Goal: Information Seeking & Learning: Find specific fact

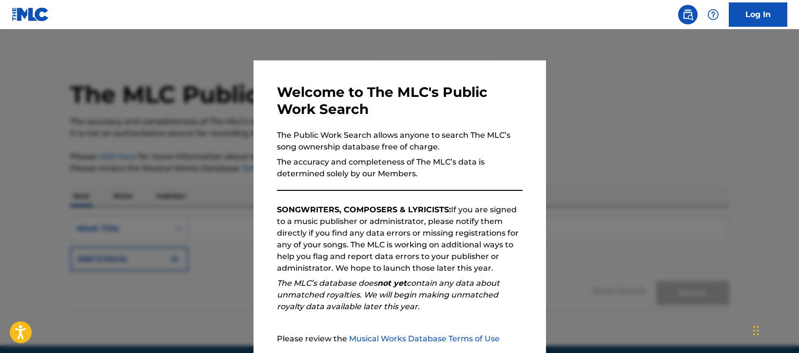
click at [209, 207] on div at bounding box center [399, 205] width 799 height 353
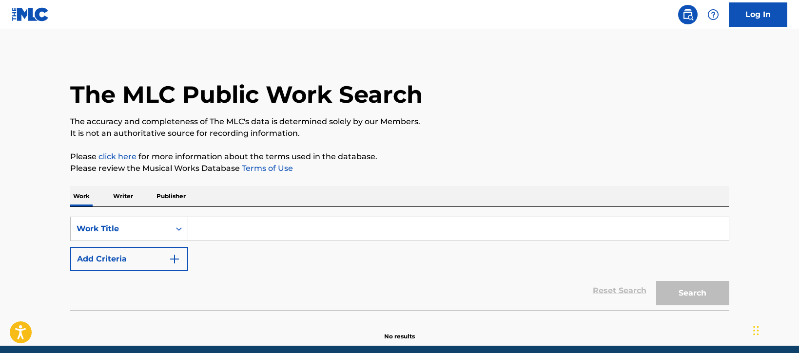
click at [117, 197] on p "Writer" at bounding box center [123, 196] width 26 height 20
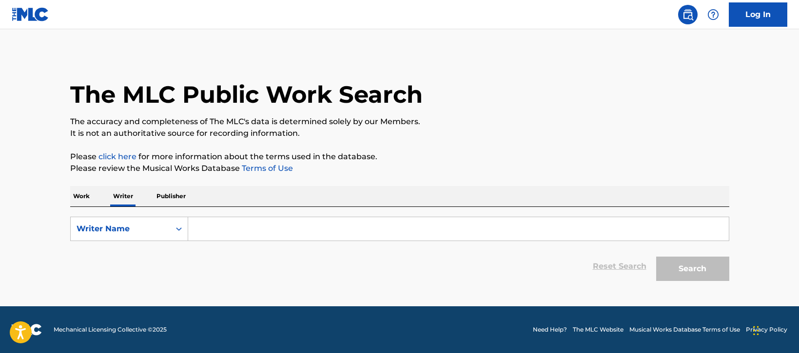
click at [204, 227] on input "Search Form" at bounding box center [458, 228] width 540 height 23
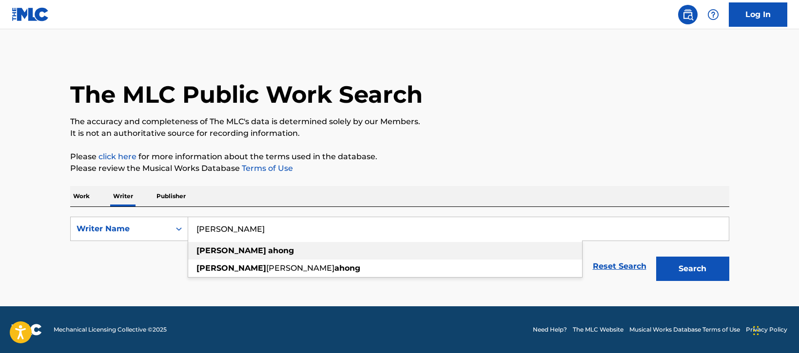
click at [213, 250] on strong "[PERSON_NAME]" at bounding box center [231, 250] width 70 height 9
type input "[PERSON_NAME]"
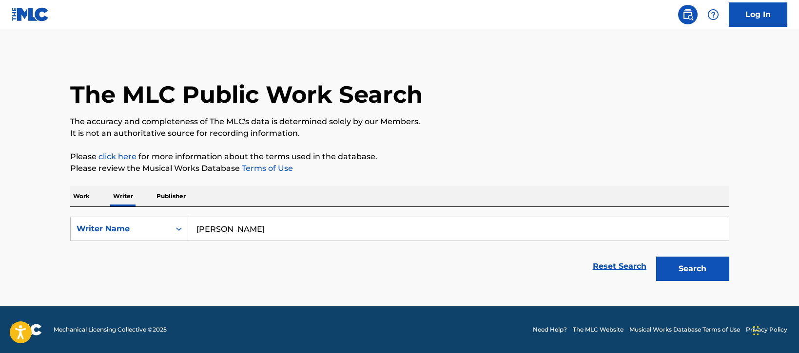
click at [680, 276] on button "Search" at bounding box center [692, 269] width 73 height 24
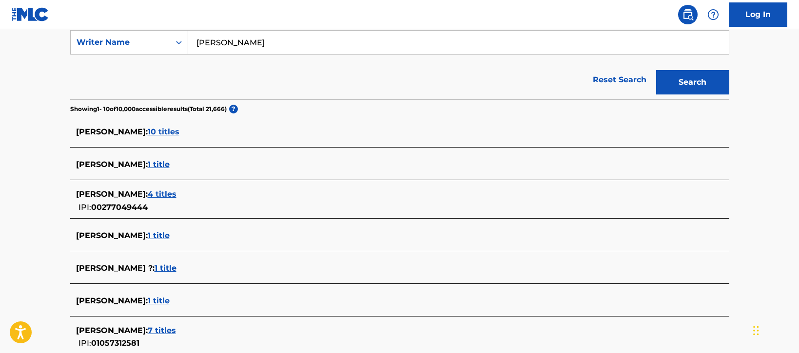
scroll to position [191, 0]
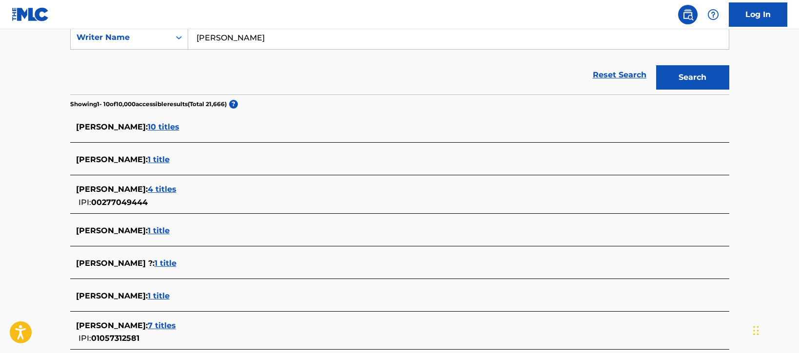
click at [172, 127] on span "10 titles" at bounding box center [164, 126] width 32 height 9
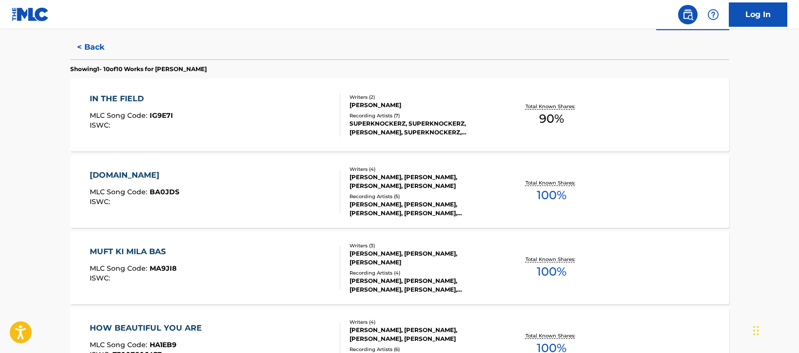
scroll to position [72, 0]
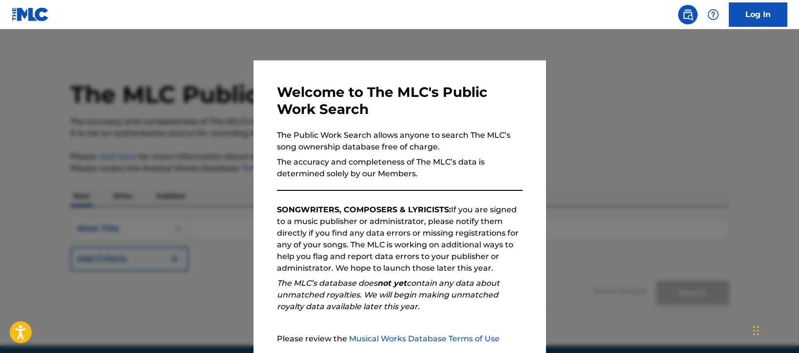
click at [217, 234] on div at bounding box center [399, 205] width 799 height 353
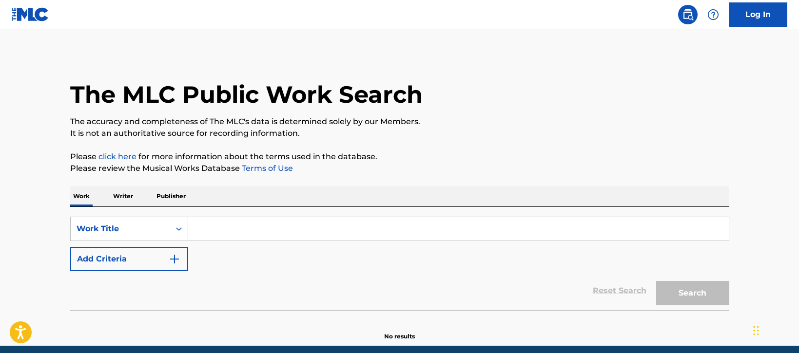
click at [123, 196] on p "Writer" at bounding box center [123, 196] width 26 height 20
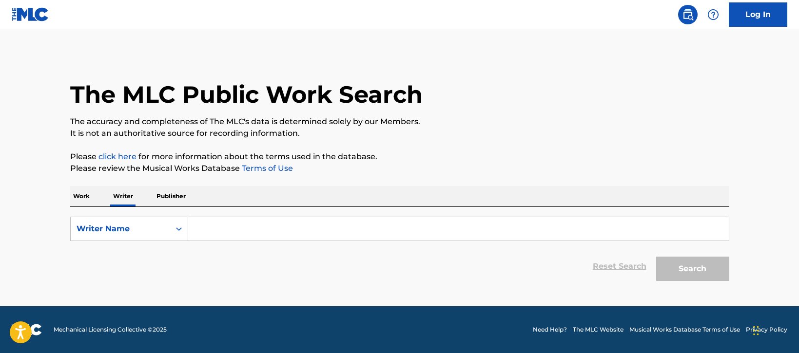
click at [230, 223] on input "Search Form" at bounding box center [458, 228] width 540 height 23
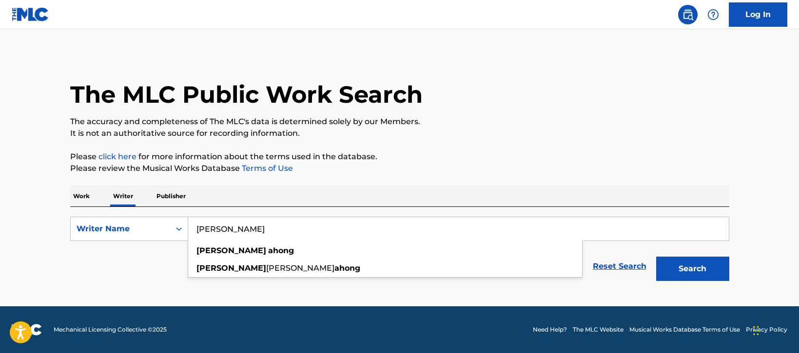
type input "[PERSON_NAME]"
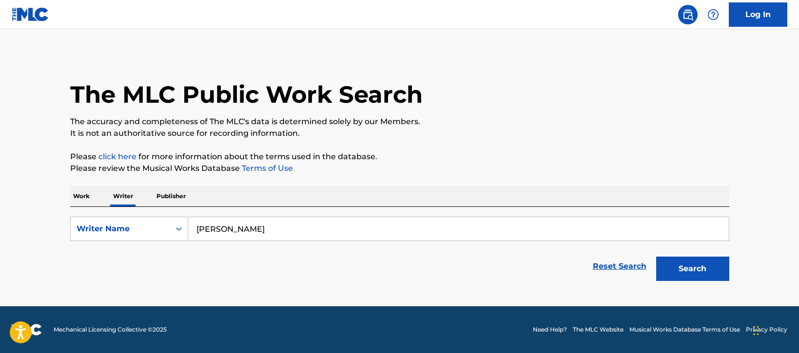
click at [700, 268] on button "Search" at bounding box center [692, 269] width 73 height 24
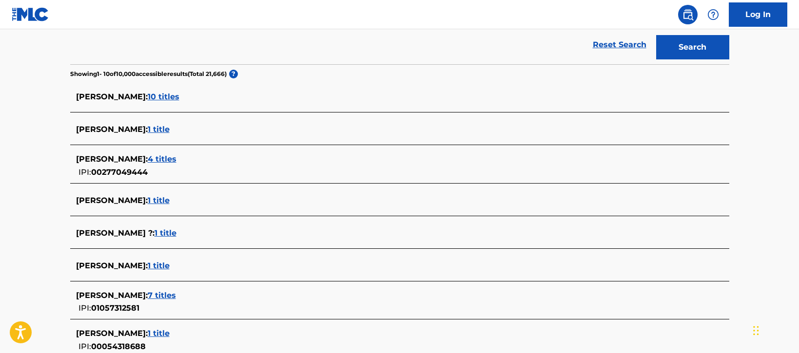
scroll to position [194, 0]
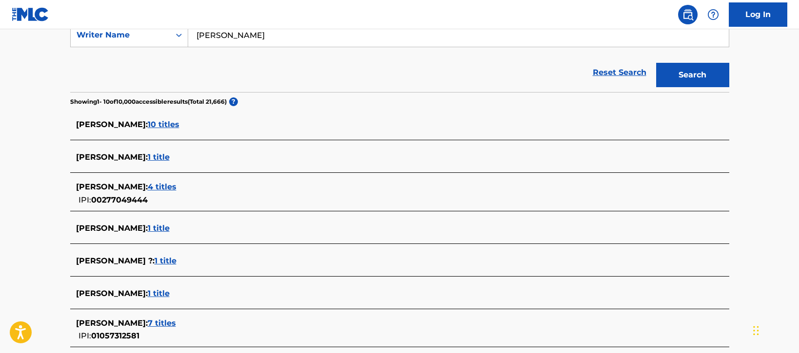
click at [176, 187] on span "4 titles" at bounding box center [162, 186] width 29 height 9
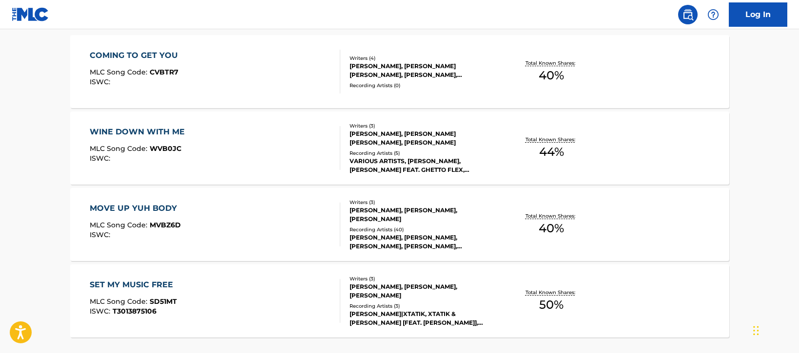
scroll to position [295, 0]
